Goal: Task Accomplishment & Management: Manage account settings

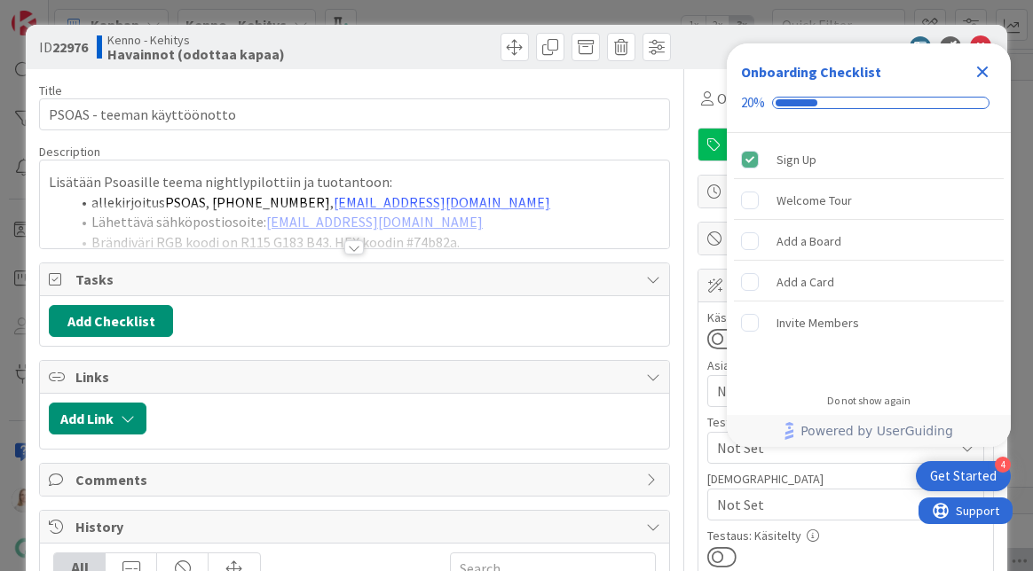
click at [977, 67] on icon "Close Checklist" at bounding box center [983, 73] width 12 height 12
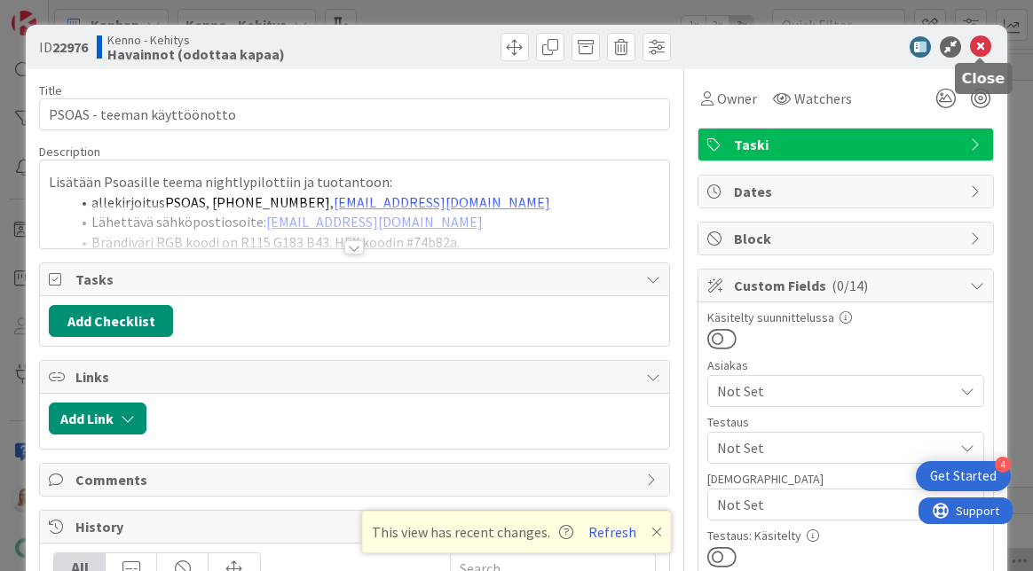
click at [976, 50] on icon at bounding box center [980, 46] width 21 height 21
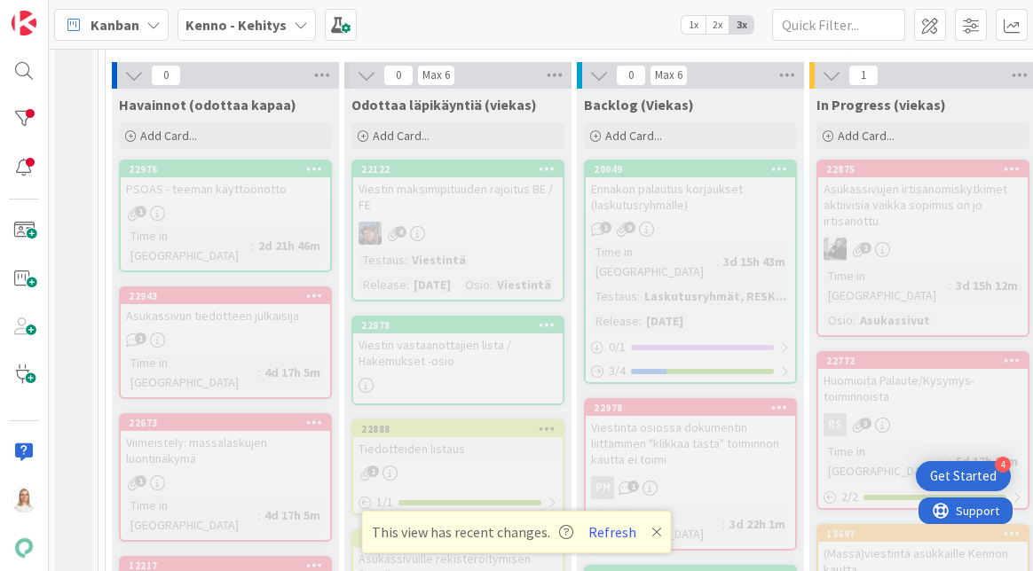
scroll to position [486, 0]
click at [676, 168] on div "20049" at bounding box center [694, 169] width 201 height 12
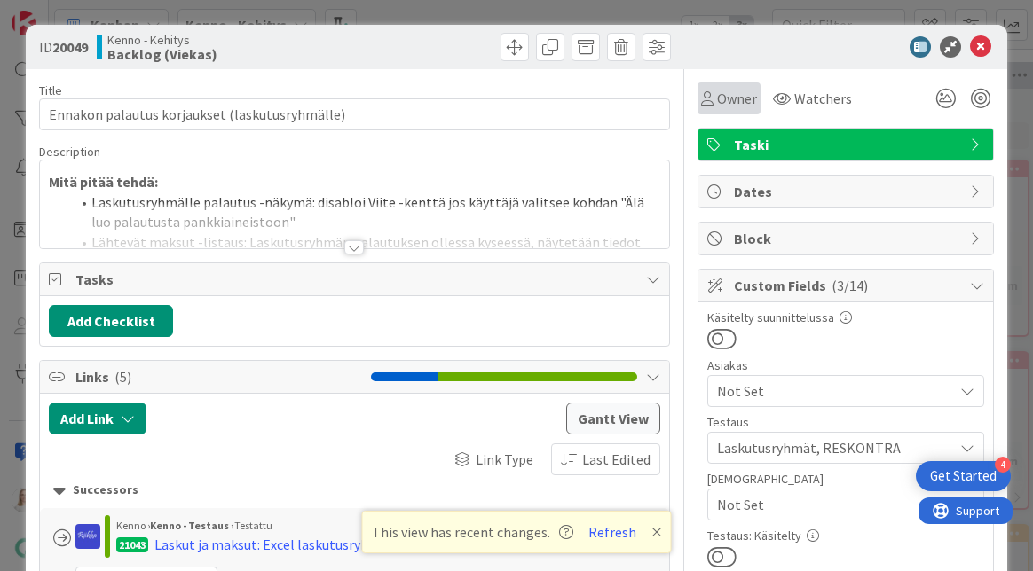
click at [729, 106] on span "Owner" at bounding box center [737, 98] width 40 height 21
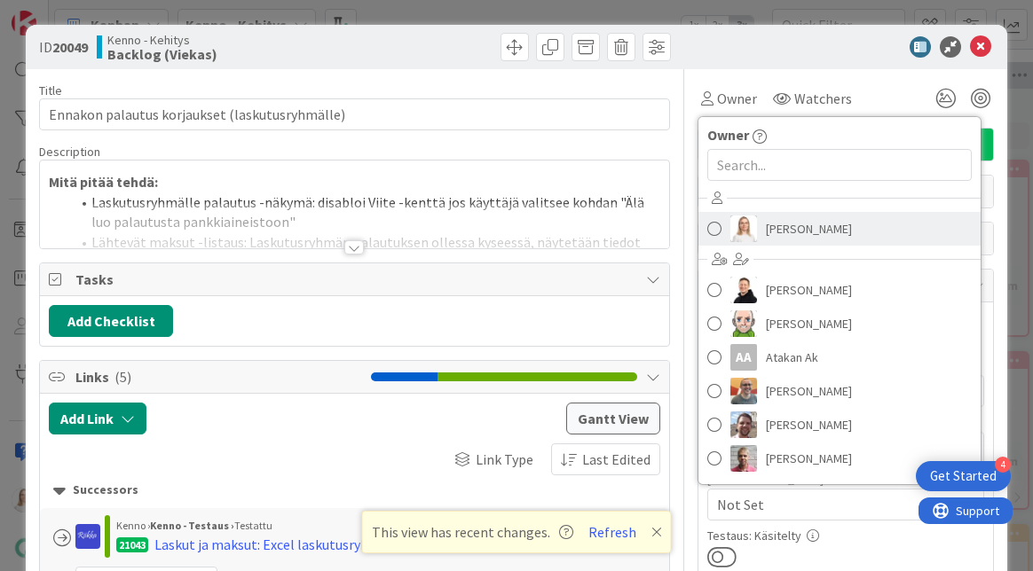
click at [788, 225] on span "Saara Lehtinen" at bounding box center [809, 229] width 86 height 27
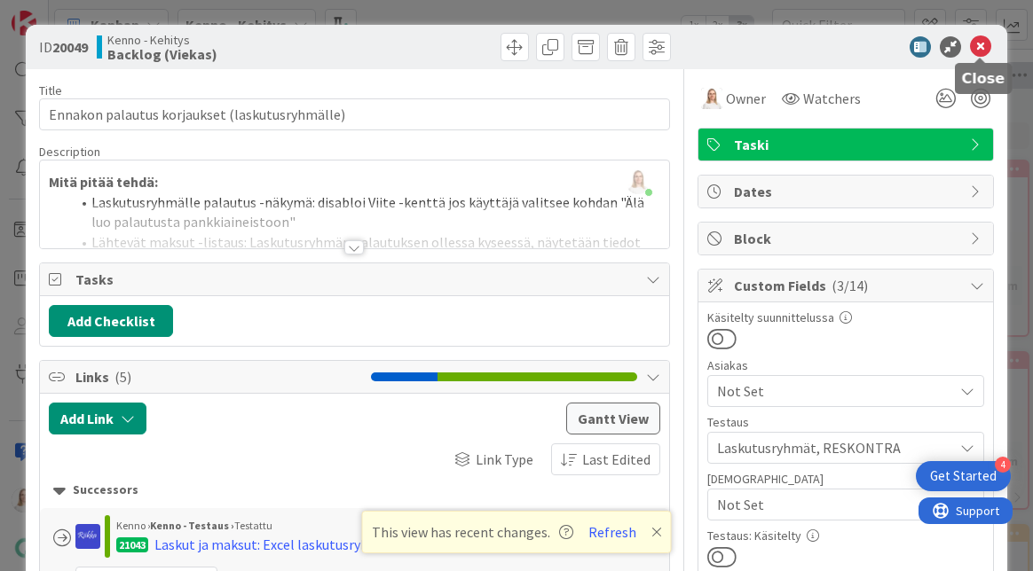
click at [979, 46] on icon at bounding box center [980, 46] width 21 height 21
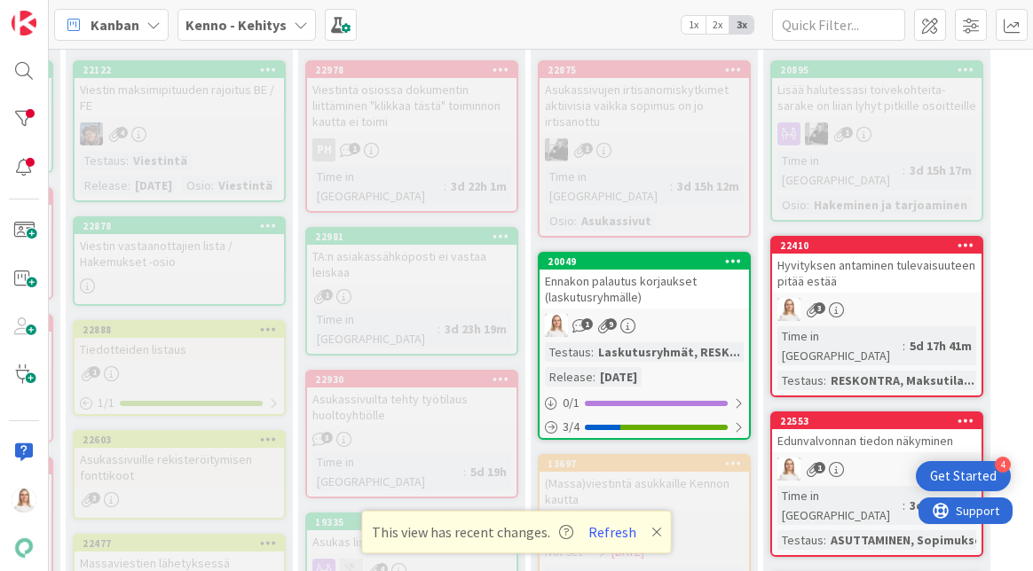
scroll to position [584, 279]
